Goal: Obtain resource: Download file/media

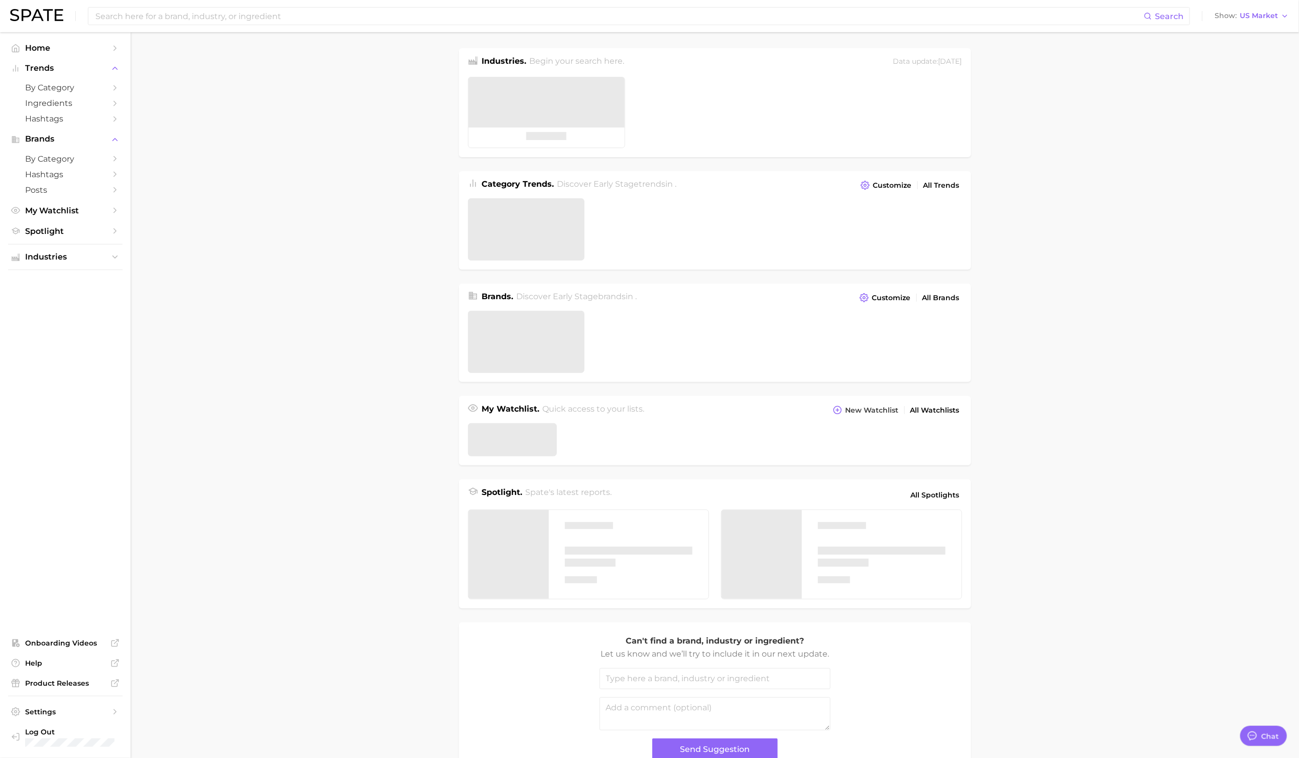
type textarea "x"
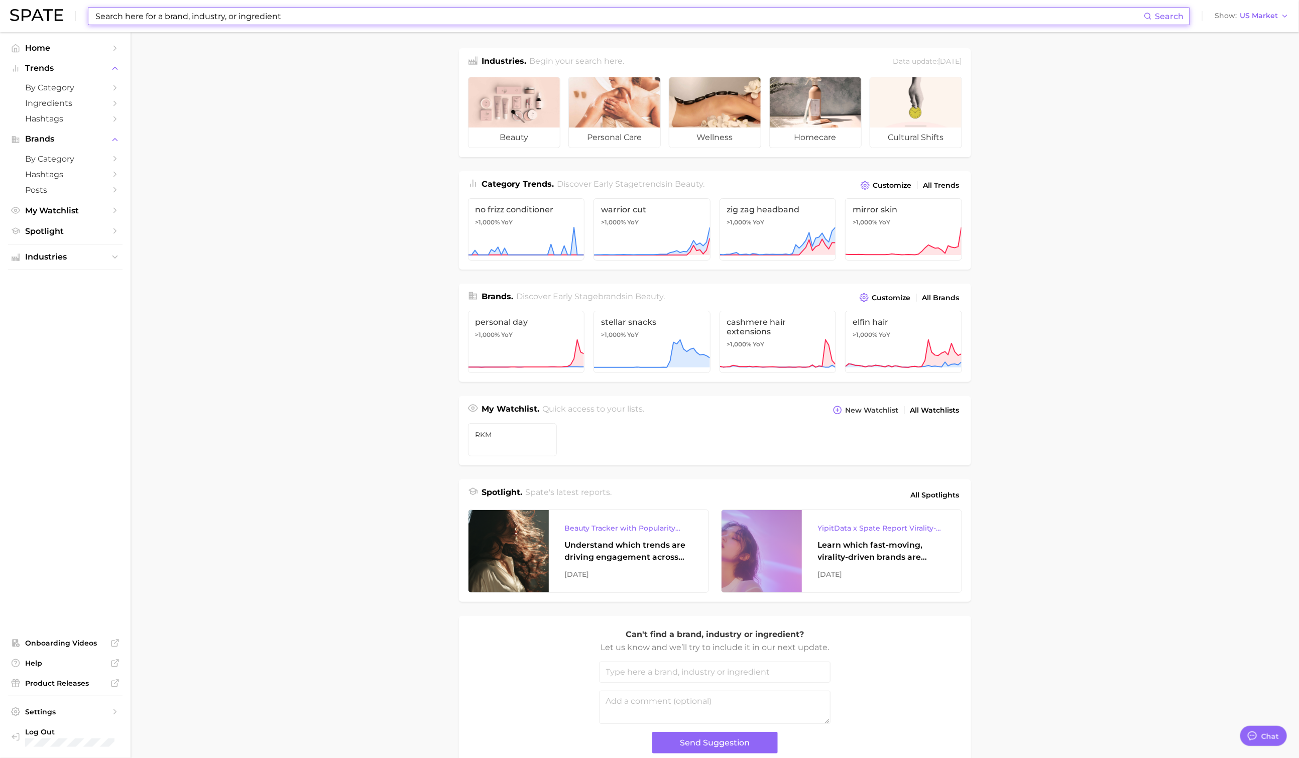
click at [297, 12] on input at bounding box center [619, 16] width 1050 height 17
click at [331, 19] on input at bounding box center [619, 16] width 1050 height 17
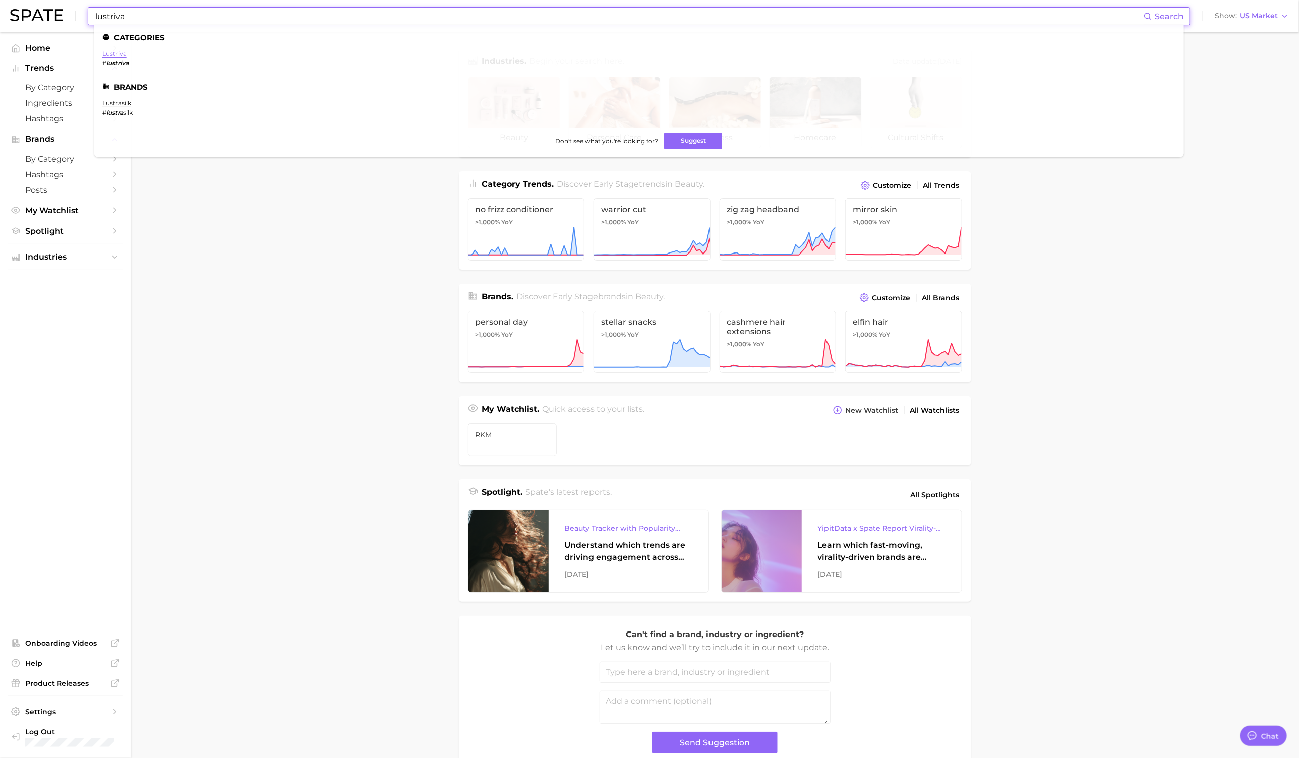
type input "lustriva"
click at [116, 56] on link "lustriva" at bounding box center [114, 54] width 24 height 8
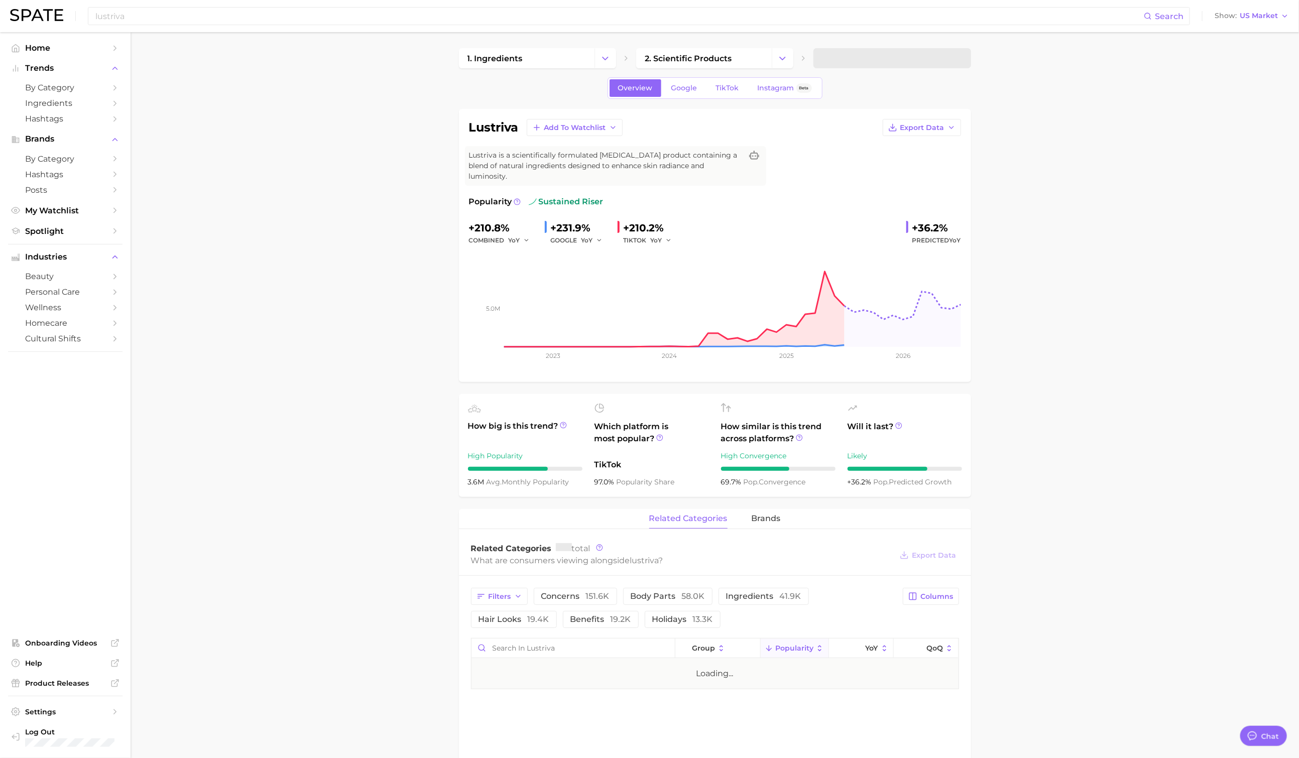
type textarea "x"
click at [693, 91] on span "Google" at bounding box center [685, 88] width 26 height 9
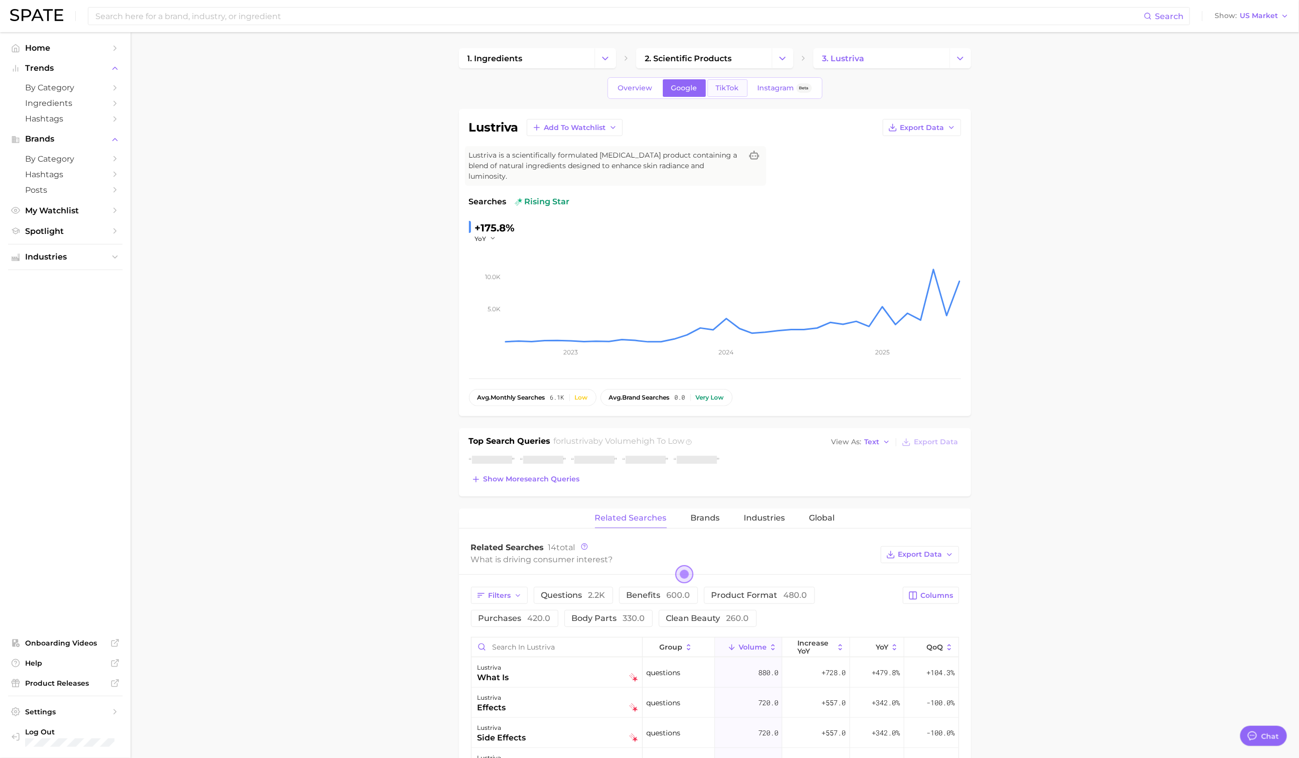
click at [720, 89] on span "TikTok" at bounding box center [727, 88] width 23 height 9
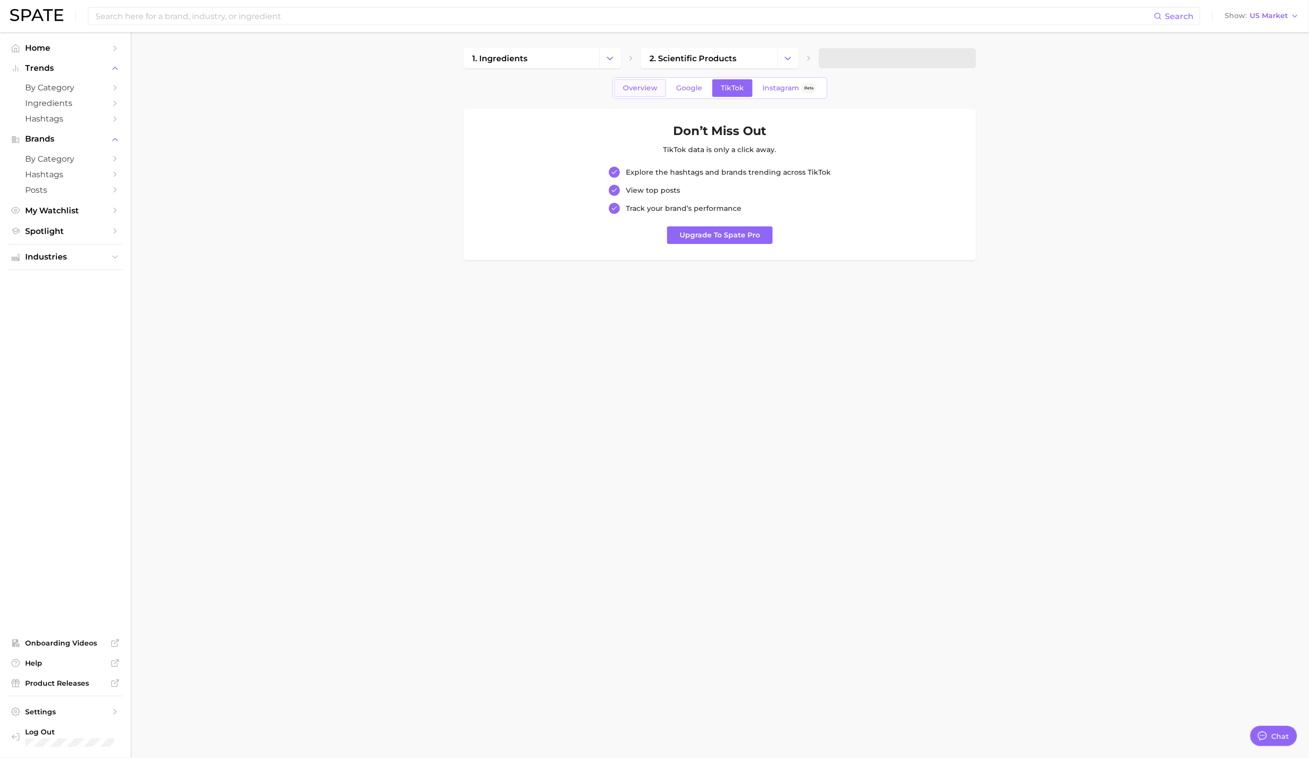
click at [646, 86] on span "Overview" at bounding box center [640, 88] width 35 height 9
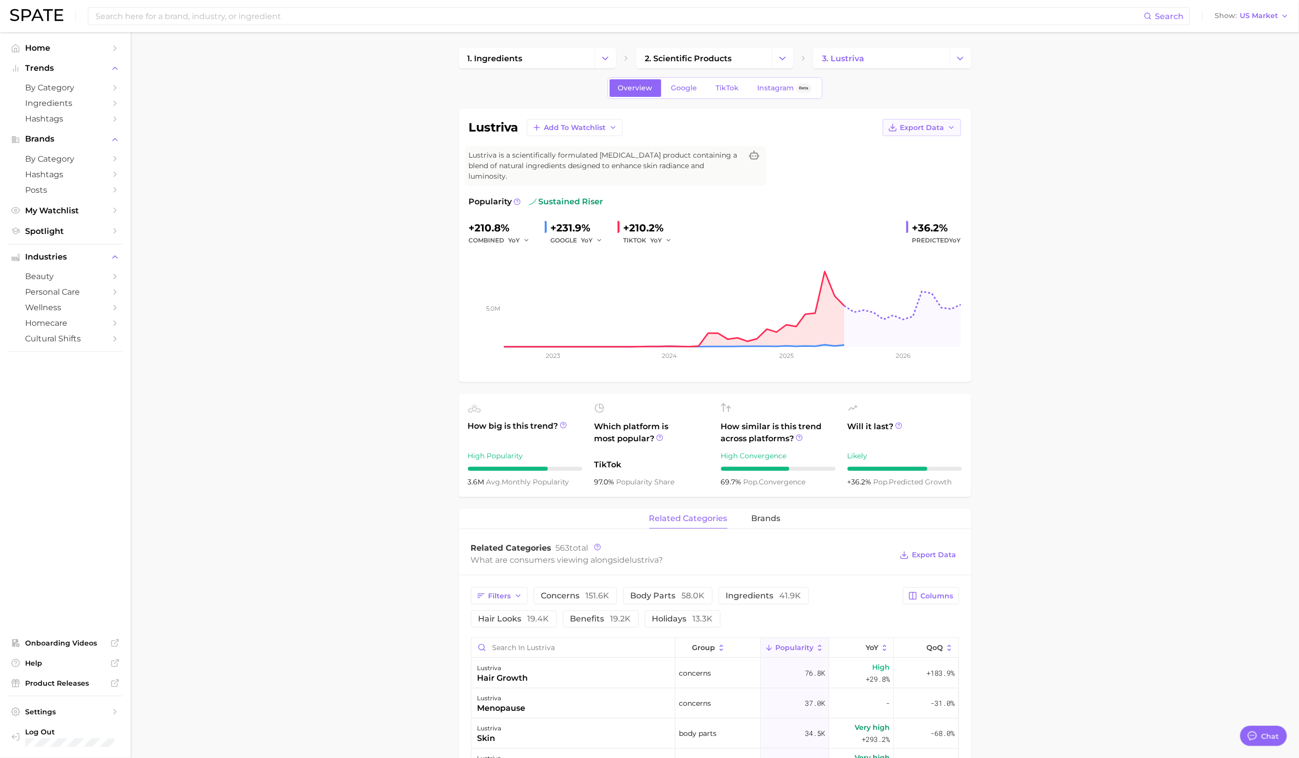
click at [938, 124] on span "Export Data" at bounding box center [923, 128] width 44 height 9
click at [923, 142] on span "Time Series CSV" at bounding box center [897, 146] width 59 height 9
click at [403, 613] on main "1. ingredients 2. scientific products 3. lustriva Overview Google TikTok Instag…" at bounding box center [715, 745] width 1169 height 1427
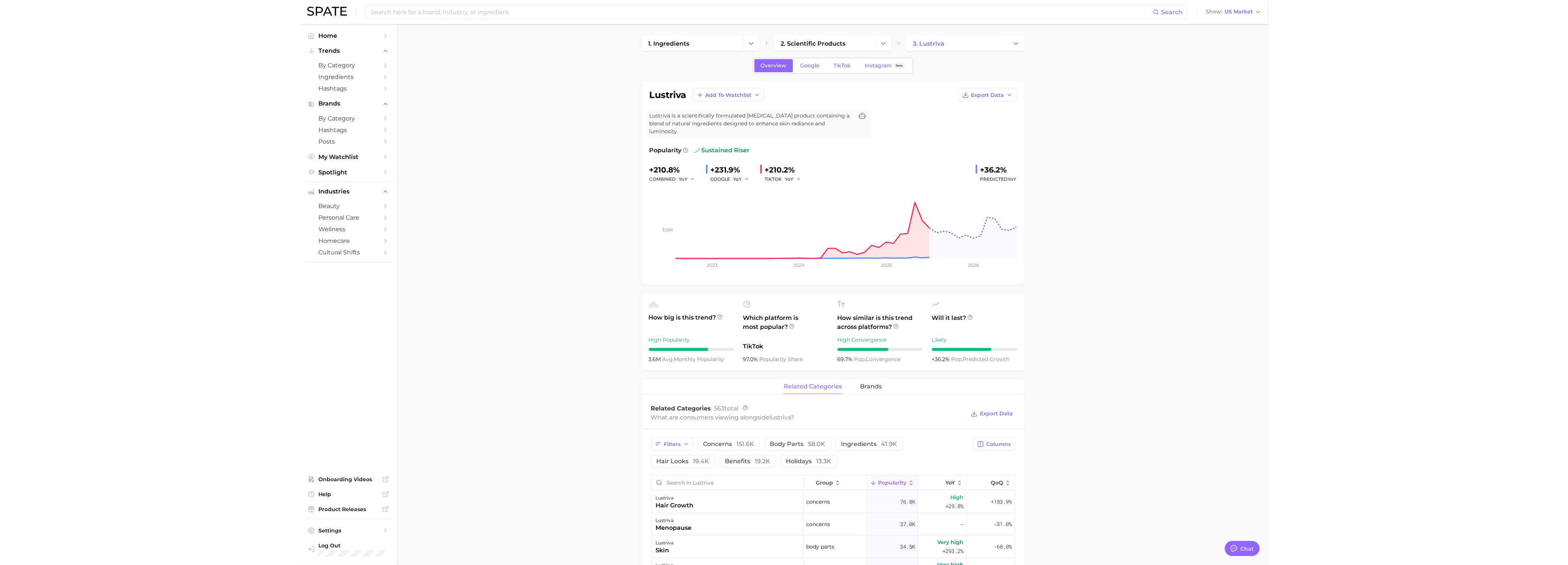
scroll to position [250, 0]
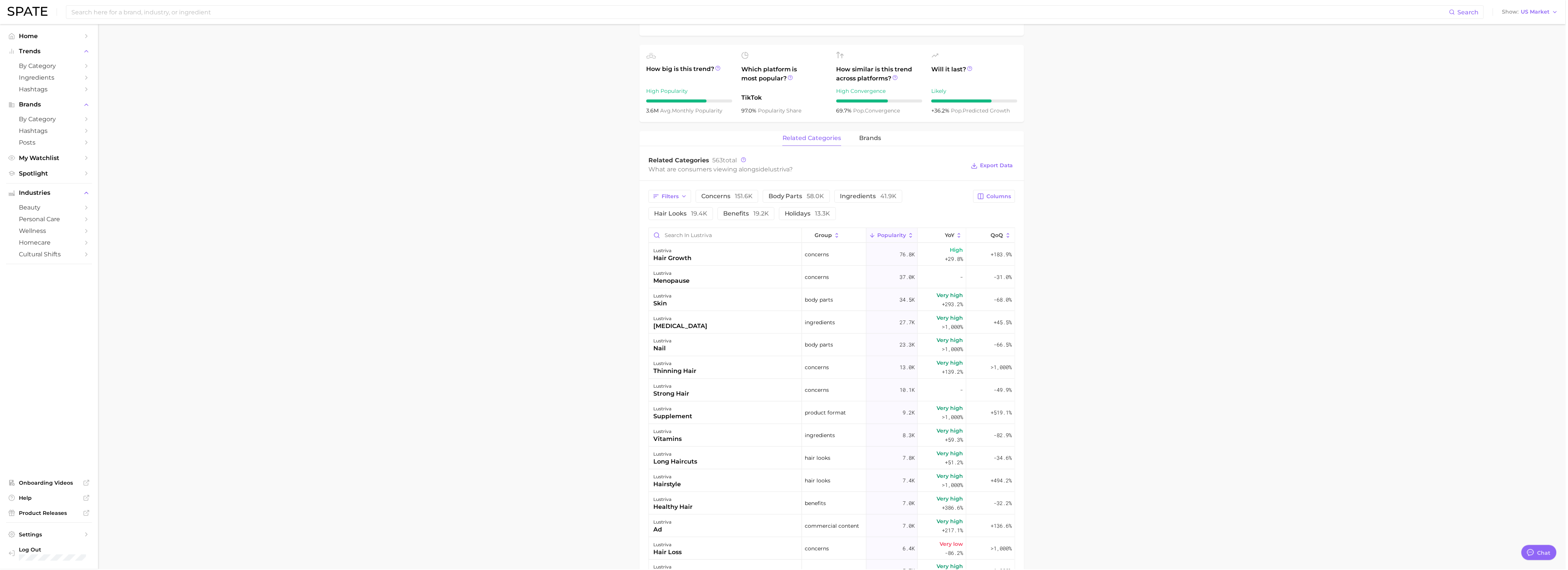
type textarea "x"
